Goal: Find specific page/section: Find specific page/section

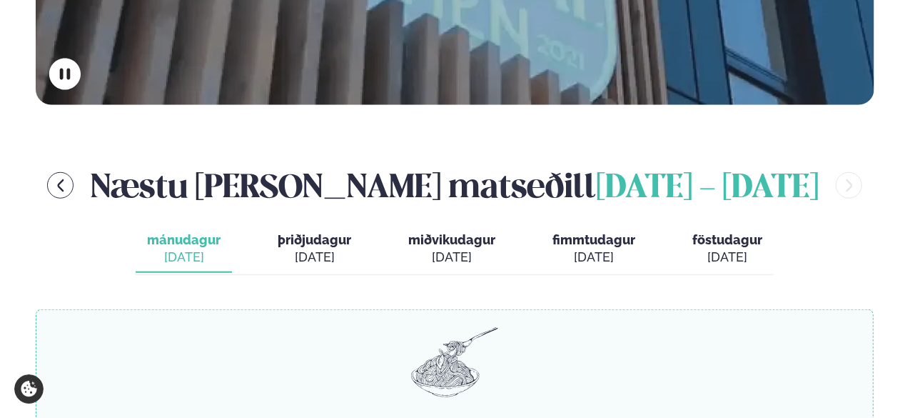
scroll to position [543, 0]
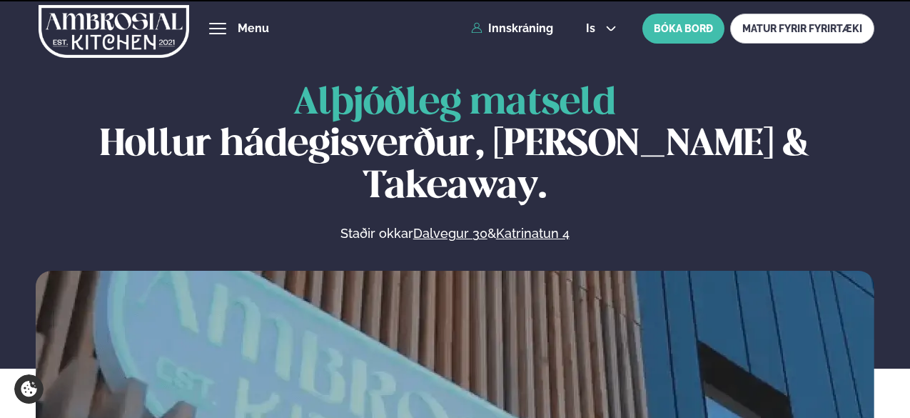
scroll to position [543, 0]
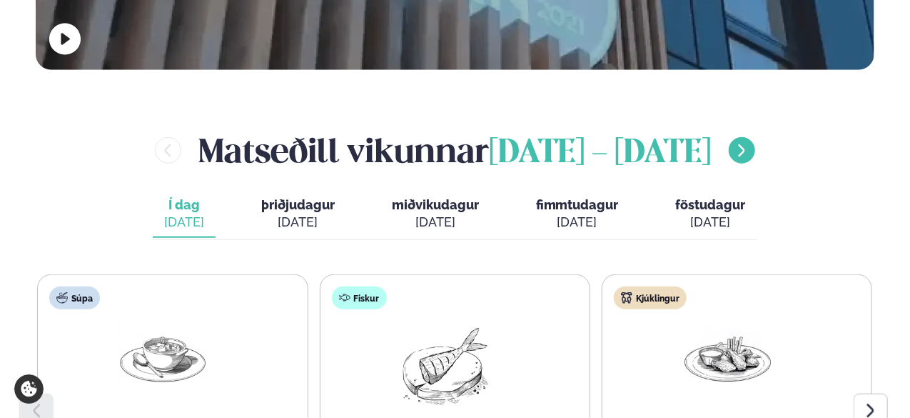
click at [734, 143] on icon "menu-btn-right" at bounding box center [742, 151] width 16 height 16
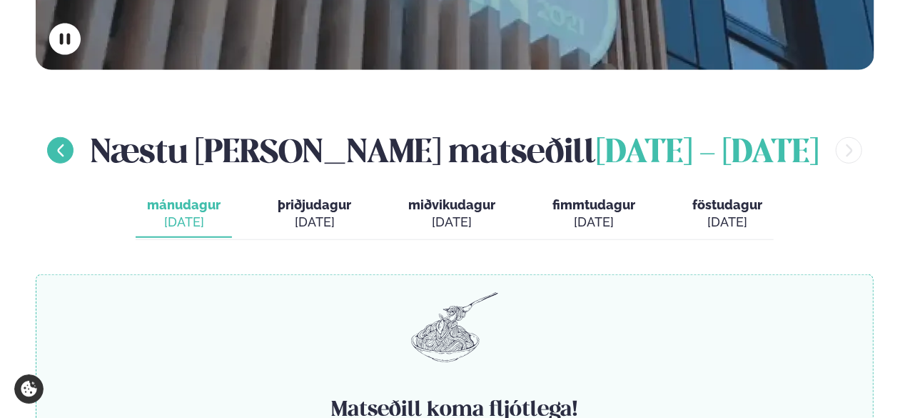
click at [64, 144] on icon "menu-btn-left" at bounding box center [60, 150] width 6 height 12
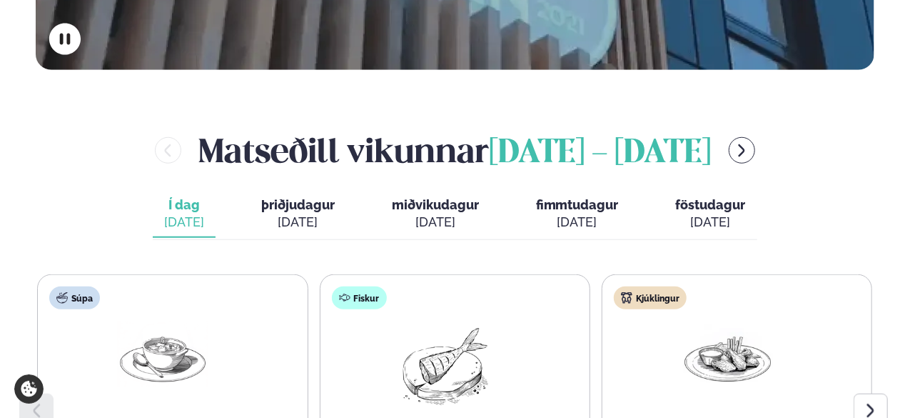
click at [285, 197] on span "þriðjudagur" at bounding box center [298, 204] width 74 height 15
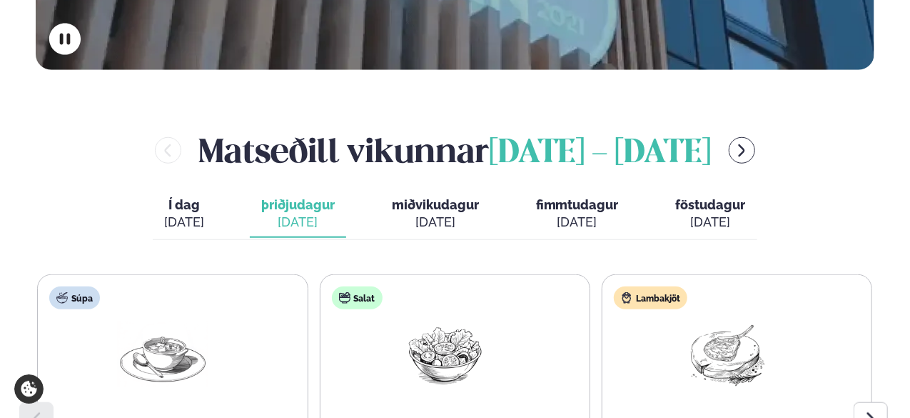
click at [416, 213] on div "ágú. 20" at bounding box center [435, 221] width 87 height 17
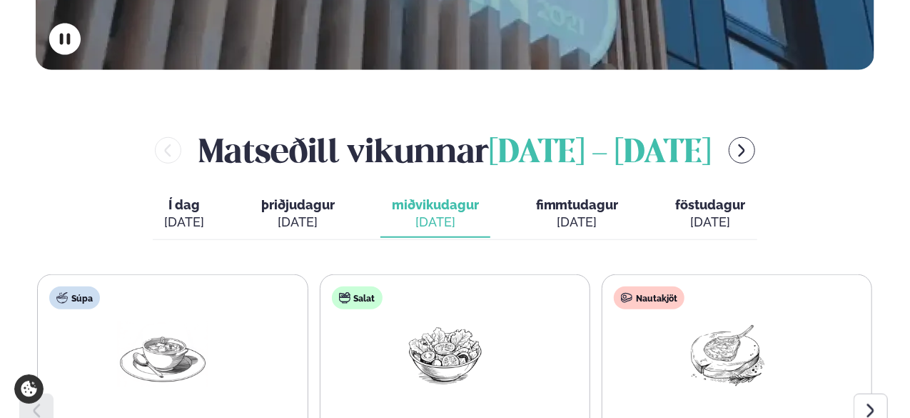
click at [318, 213] on div "ágú. 19" at bounding box center [298, 221] width 74 height 17
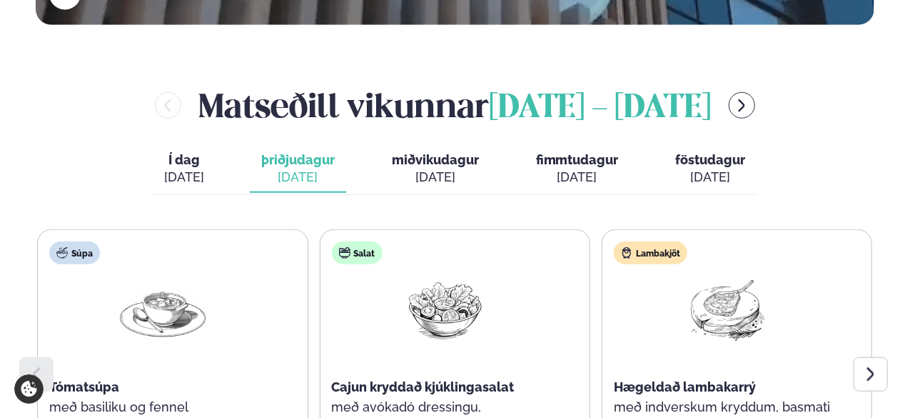
scroll to position [590, 0]
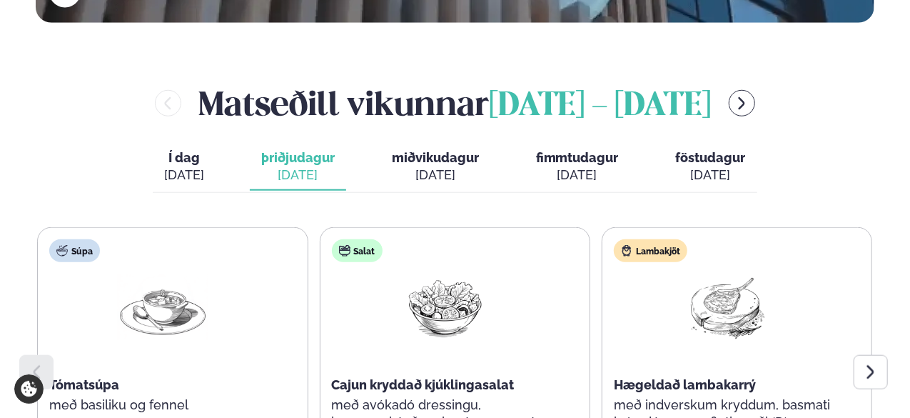
click at [420, 143] on button "miðvikudagur mið. ágú. 20" at bounding box center [435, 166] width 110 height 47
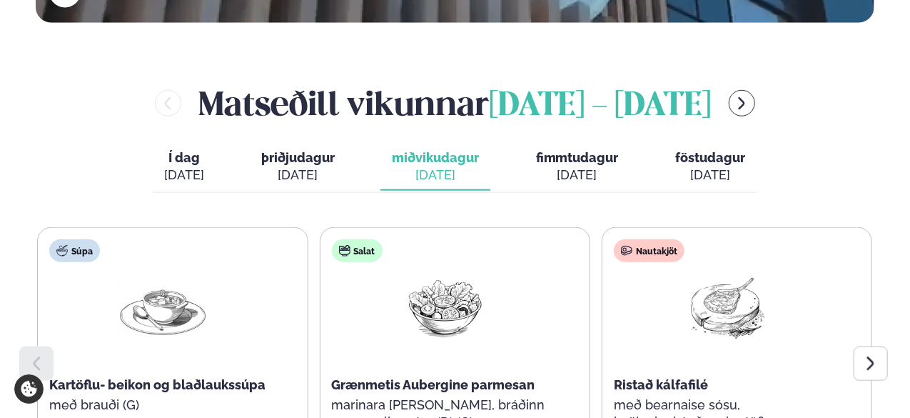
click at [577, 166] on div "ágú. 21" at bounding box center [577, 174] width 83 height 17
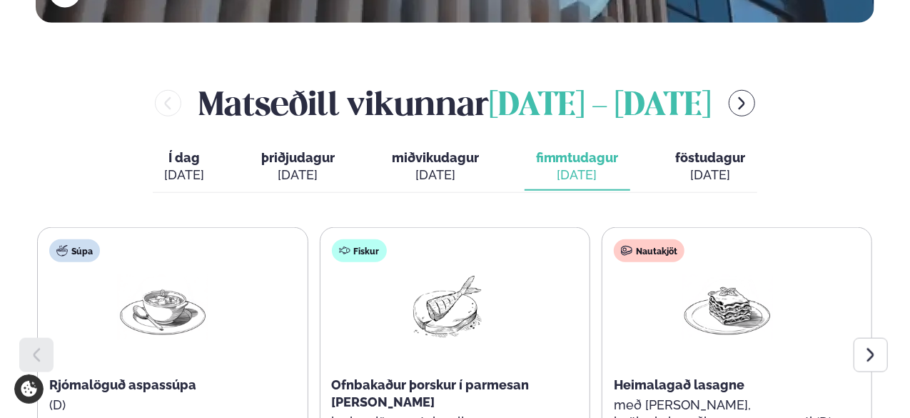
click at [702, 166] on div "ágú. 22" at bounding box center [711, 174] width 70 height 17
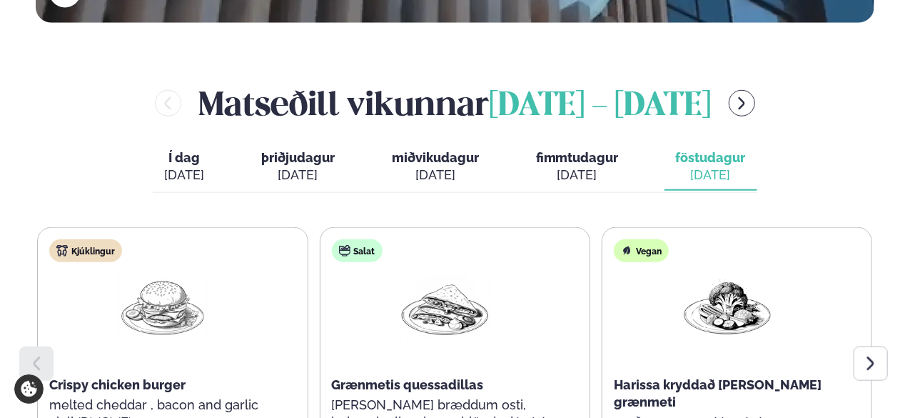
click at [308, 150] on span "þriðjudagur" at bounding box center [298, 157] width 74 height 15
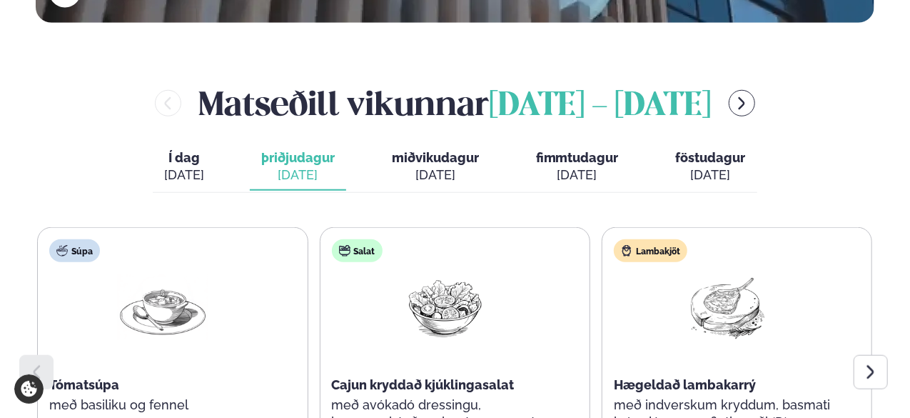
click at [216, 143] on button "Í dag Í d. ágú. 18" at bounding box center [184, 166] width 63 height 47
